Goal: Use online tool/utility

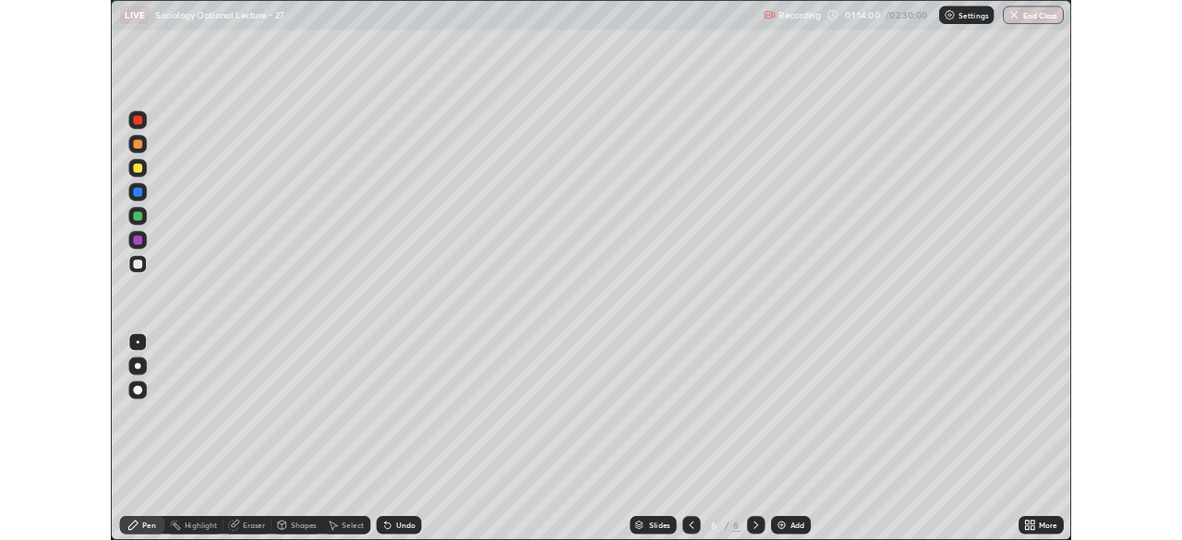
scroll to position [665, 1182]
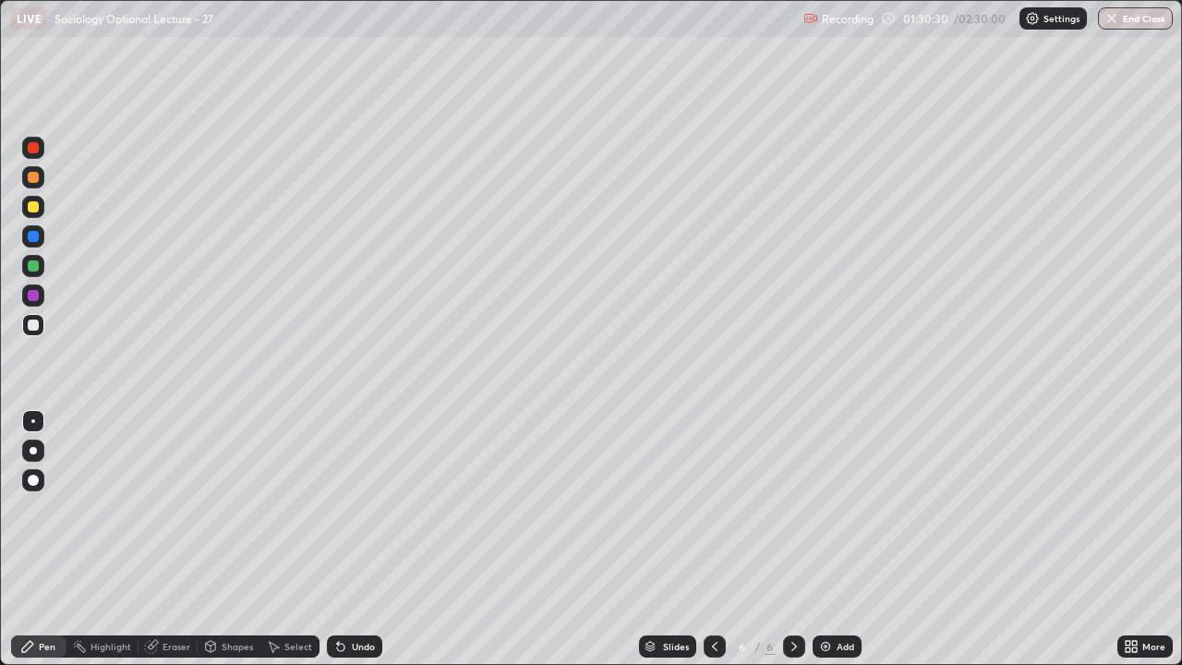
click at [822, 647] on img at bounding box center [825, 646] width 15 height 15
click at [172, 646] on div "Eraser" at bounding box center [176, 646] width 28 height 9
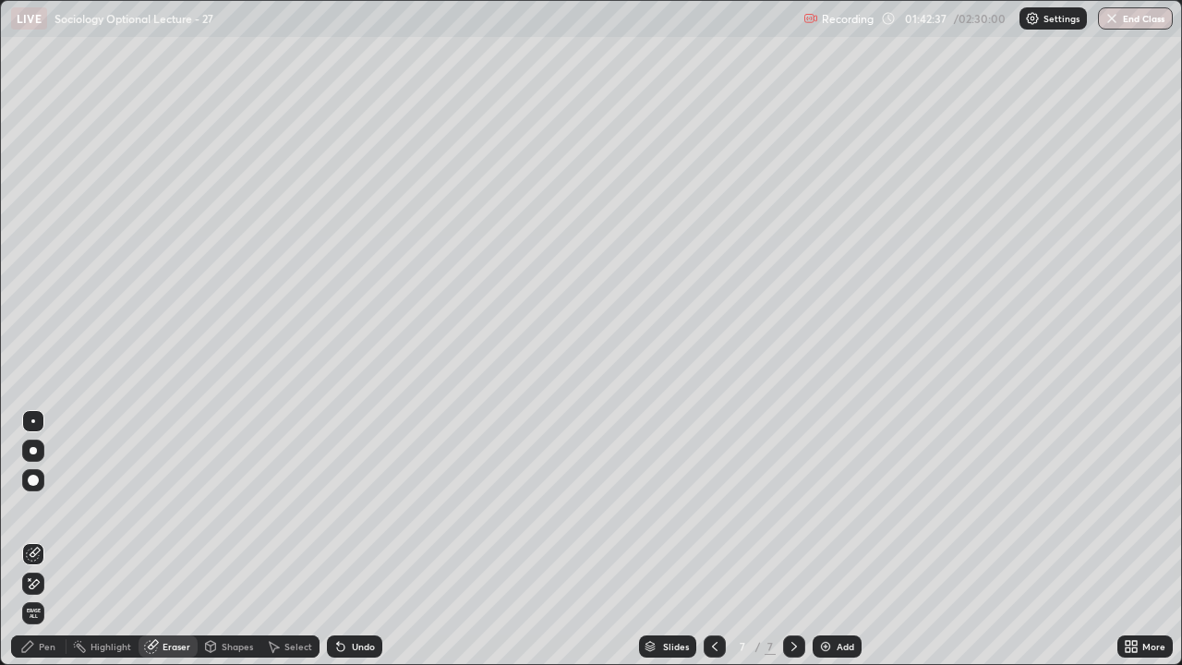
click at [49, 643] on div "Pen" at bounding box center [47, 646] width 17 height 9
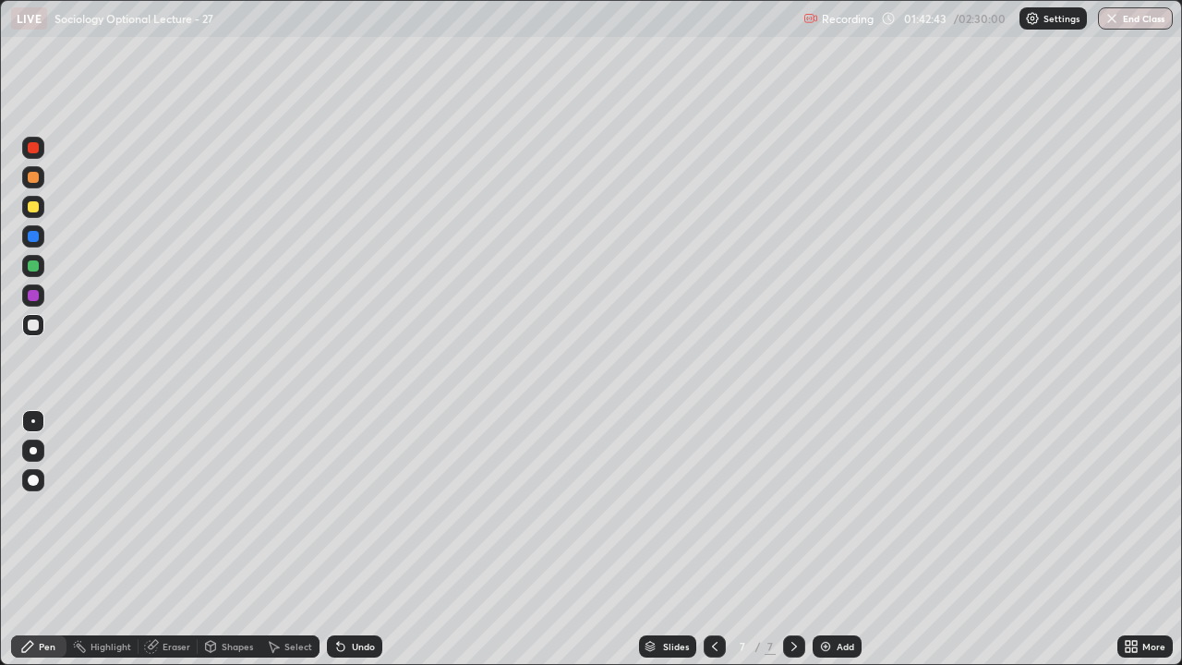
click at [173, 646] on div "Eraser" at bounding box center [176, 646] width 28 height 9
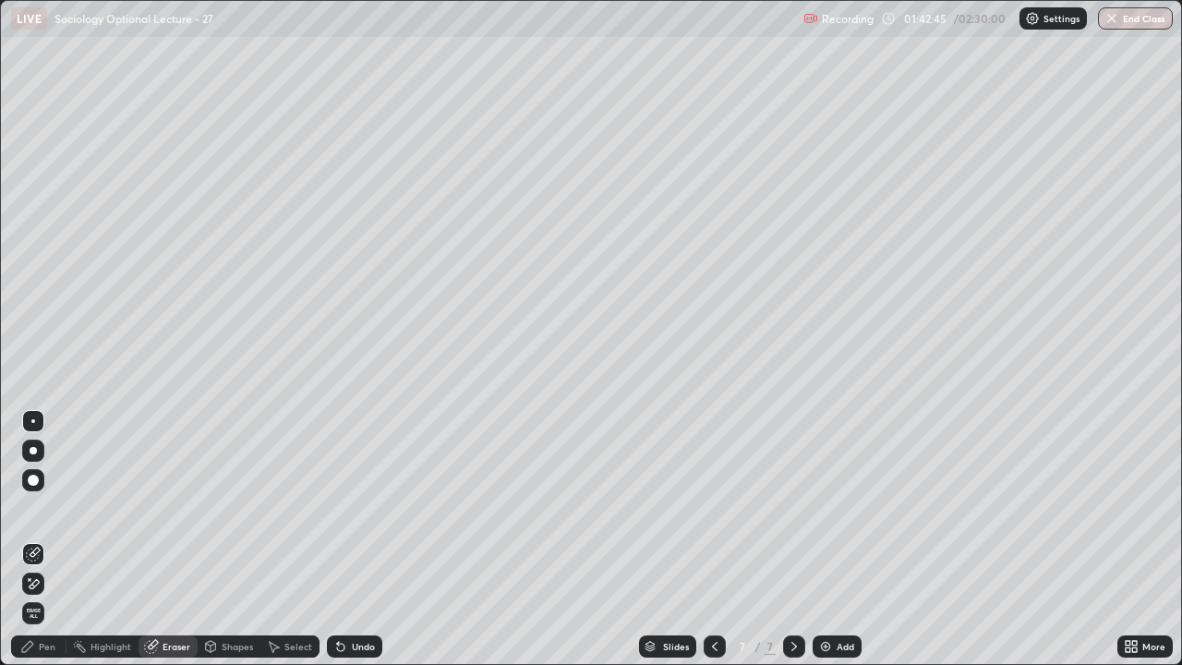
click at [47, 644] on div "Pen" at bounding box center [47, 646] width 17 height 9
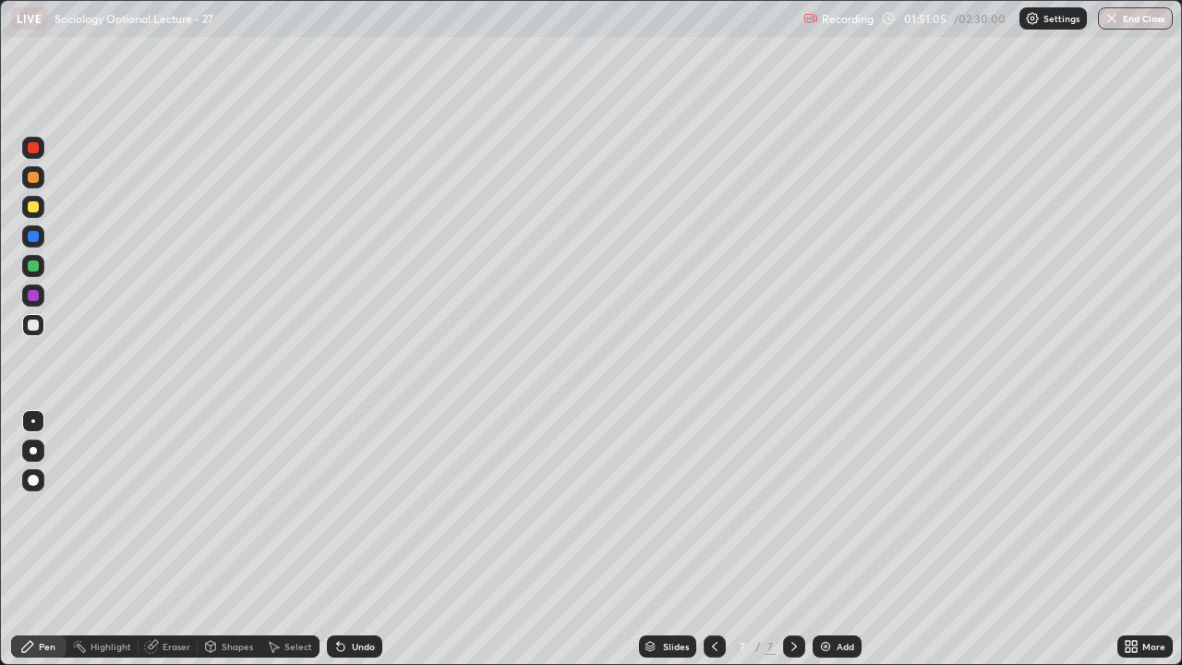
click at [822, 643] on img at bounding box center [825, 646] width 15 height 15
click at [712, 647] on icon at bounding box center [715, 646] width 6 height 9
click at [794, 644] on icon at bounding box center [793, 646] width 15 height 15
click at [822, 643] on img at bounding box center [825, 646] width 15 height 15
click at [1133, 18] on button "End Class" at bounding box center [1135, 18] width 75 height 22
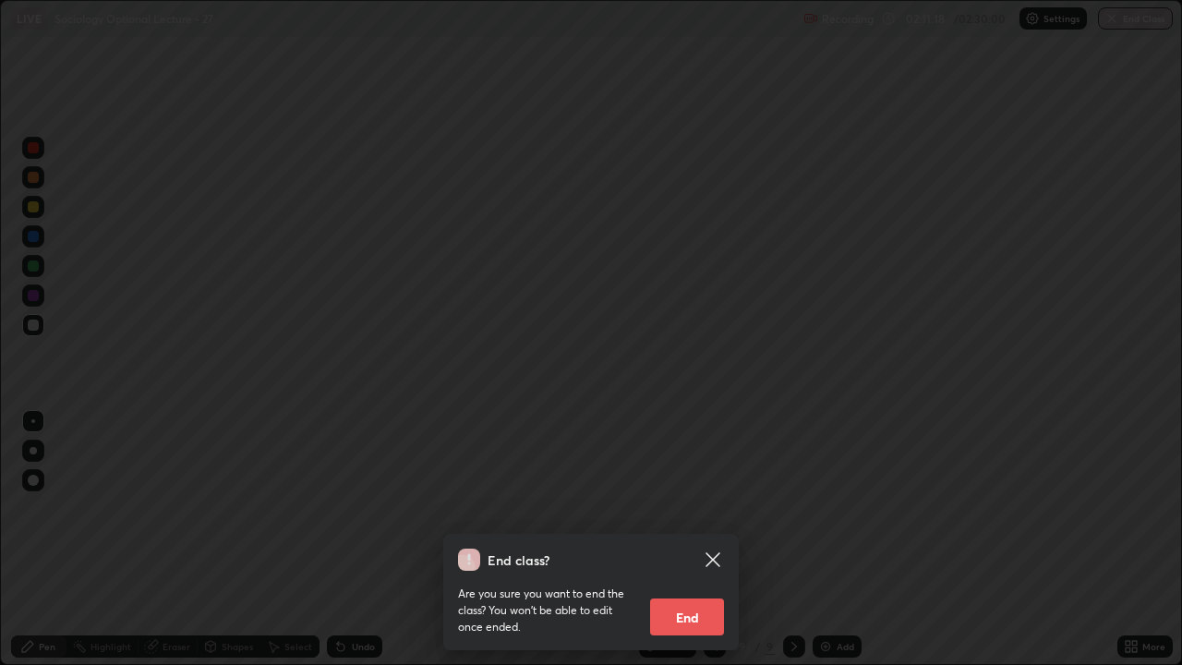
click at [690, 612] on button "End" at bounding box center [687, 616] width 74 height 37
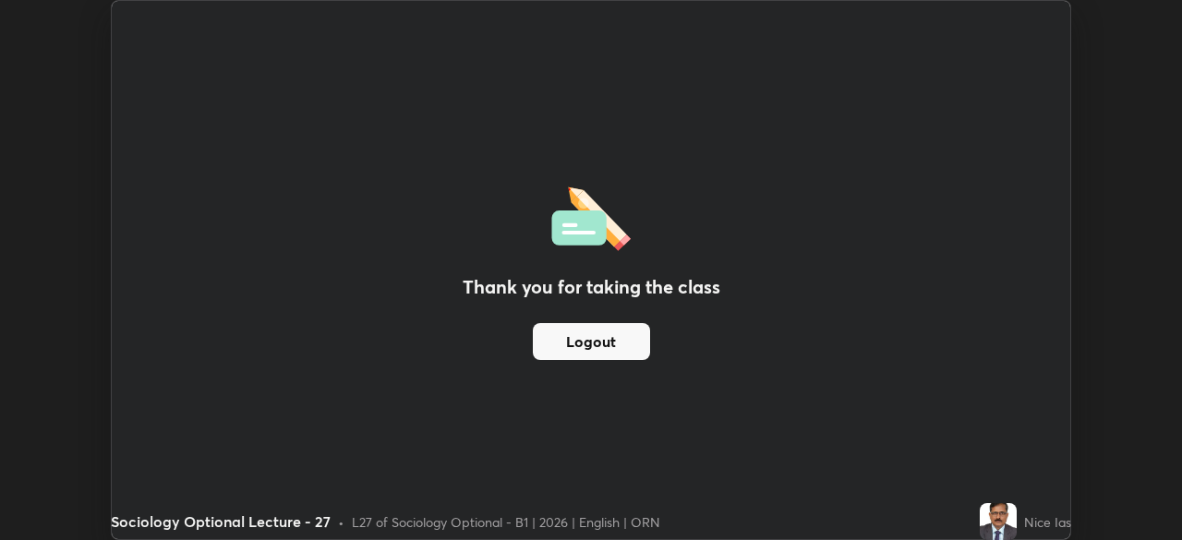
scroll to position [91767, 91125]
